Goal: Transaction & Acquisition: Purchase product/service

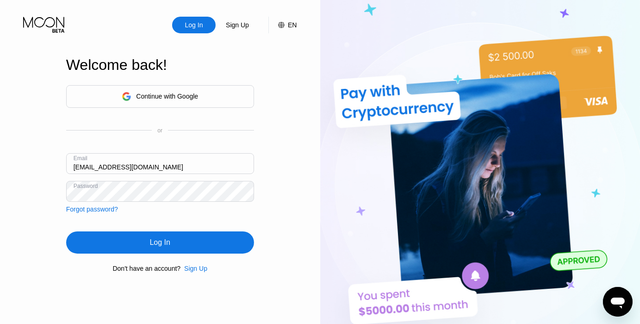
click at [148, 239] on div "Log In" at bounding box center [160, 242] width 188 height 22
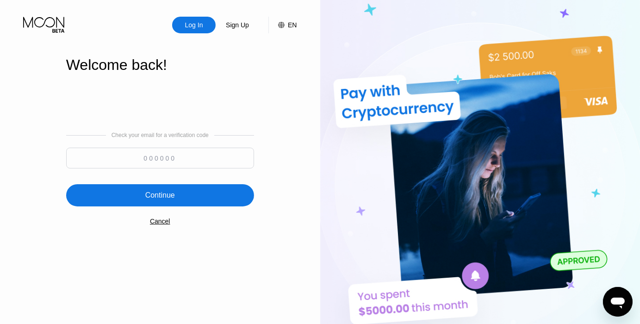
click at [161, 160] on input at bounding box center [160, 158] width 188 height 21
type input "978329"
click at [143, 199] on div "Continue" at bounding box center [160, 195] width 188 height 22
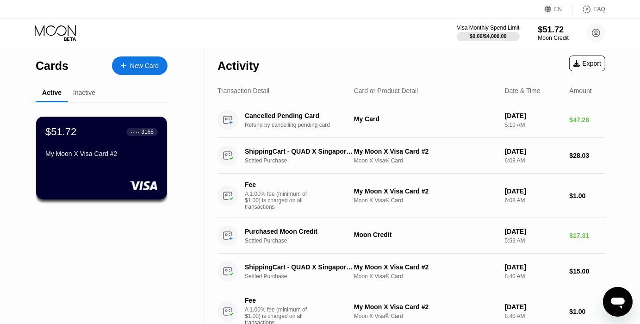
click at [547, 34] on div "$51.72" at bounding box center [552, 30] width 31 height 10
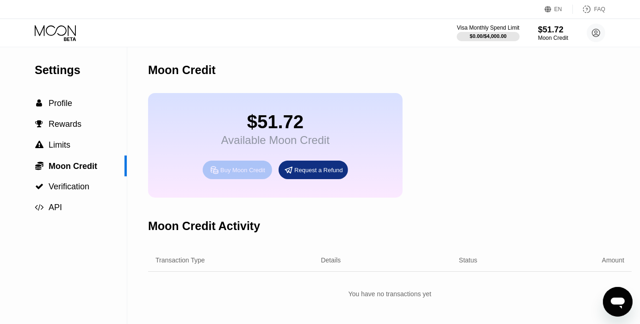
click at [249, 179] on div "Buy Moon Credit" at bounding box center [237, 169] width 69 height 18
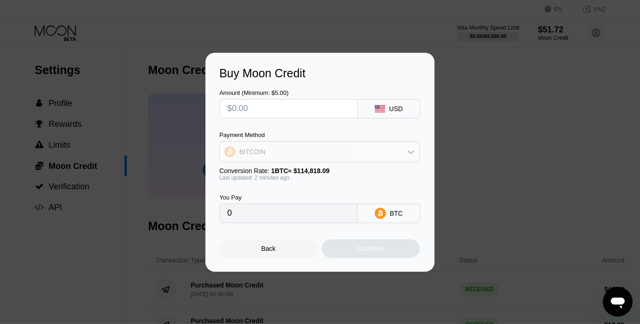
click at [316, 153] on div "BITCOIN" at bounding box center [319, 151] width 199 height 18
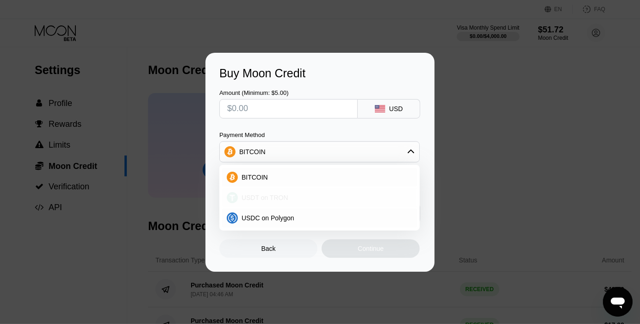
click at [293, 199] on div "USDT on TRON" at bounding box center [325, 197] width 174 height 7
type input "0.00"
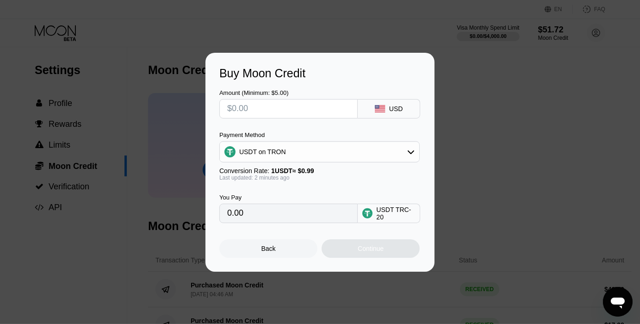
click at [275, 114] on input "text" at bounding box center [288, 108] width 123 height 18
type input "$2"
type input "2.02"
type input "$20"
type input "20.20"
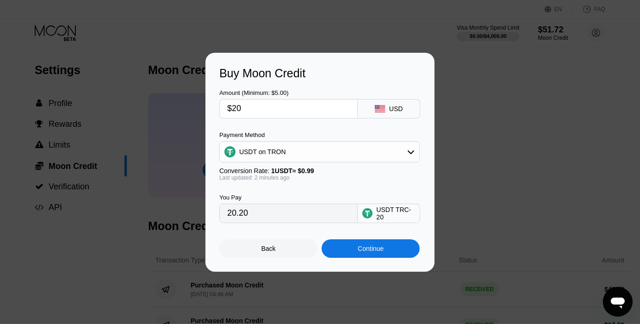
type input "$20"
click at [398, 251] on div "Continue" at bounding box center [370, 248] width 98 height 18
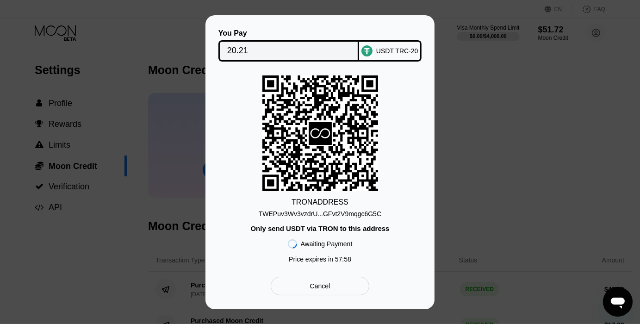
click at [267, 48] on input "20.21" at bounding box center [288, 51] width 123 height 18
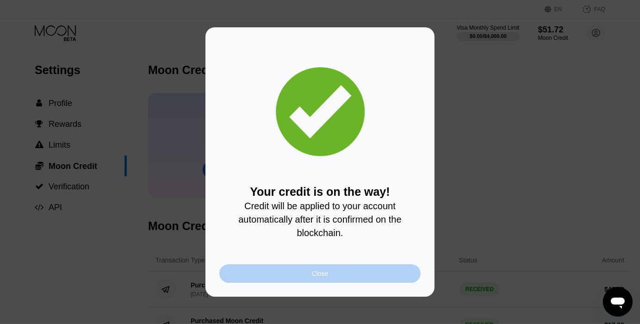
click at [323, 283] on div "Close" at bounding box center [319, 273] width 201 height 18
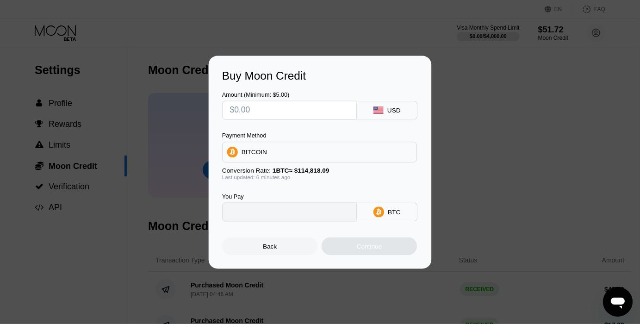
type input "0"
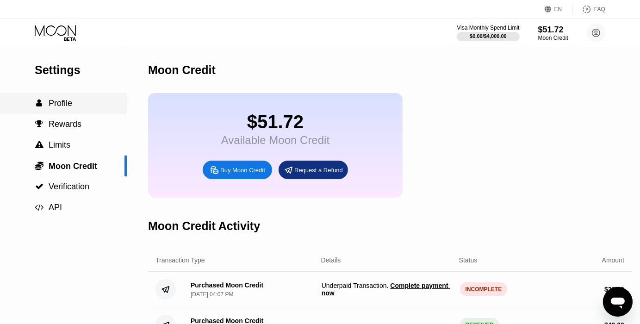
click at [77, 108] on div " Profile" at bounding box center [63, 103] width 127 height 10
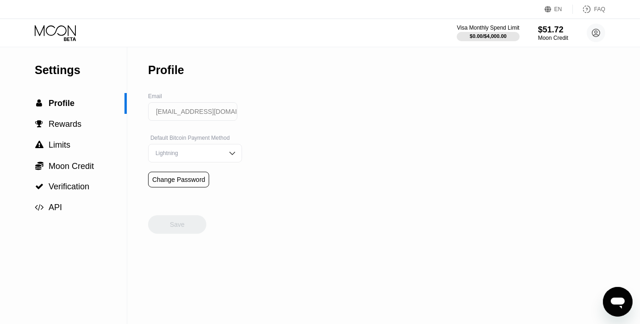
click at [58, 34] on icon at bounding box center [55, 30] width 41 height 11
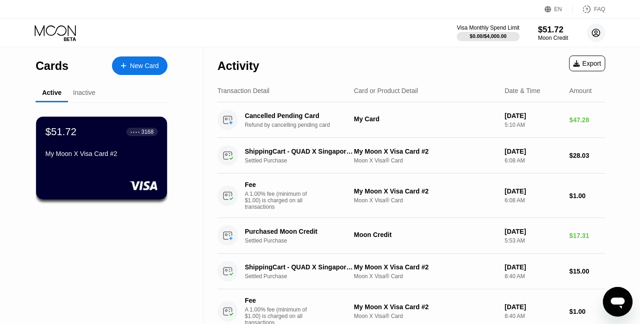
click at [591, 32] on circle at bounding box center [595, 33] width 18 height 18
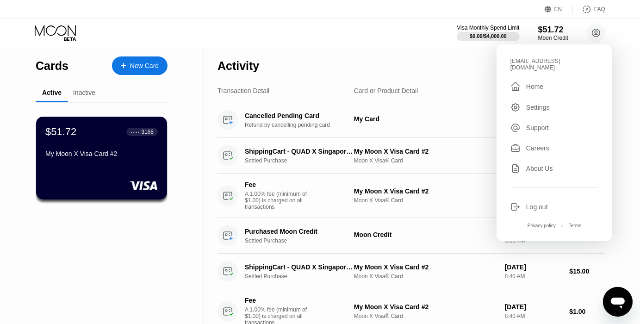
click at [535, 83] on div "Home" at bounding box center [534, 86] width 17 height 7
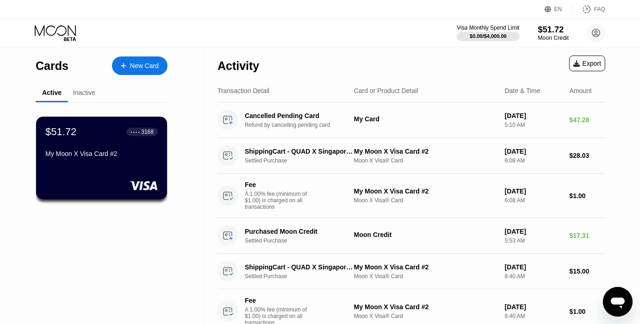
click at [546, 33] on div "$51.72" at bounding box center [552, 30] width 31 height 10
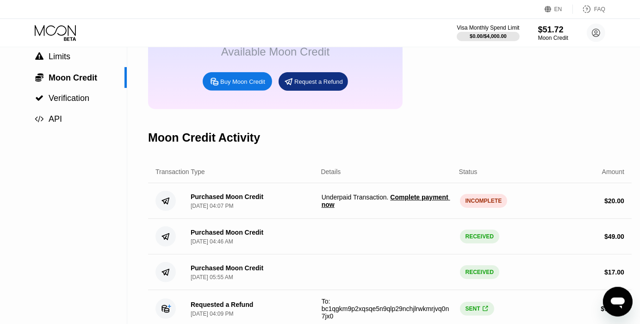
scroll to position [49, 0]
